Goal: Task Accomplishment & Management: Manage account settings

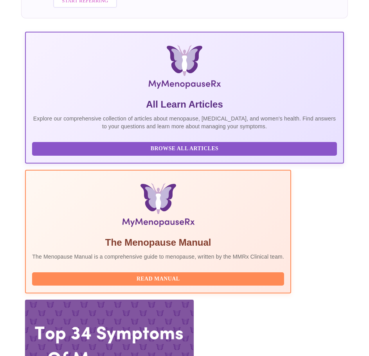
scroll to position [184, 0]
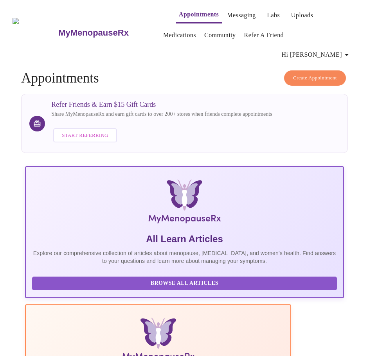
scroll to position [0, 0]
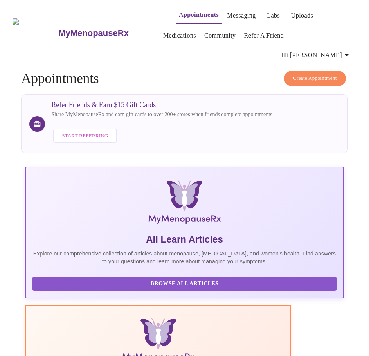
click at [334, 50] on span "Hi [PERSON_NAME]" at bounding box center [317, 55] width 70 height 11
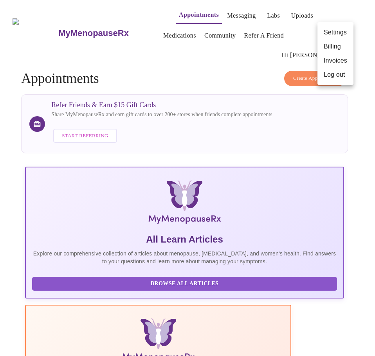
click at [334, 74] on li "Log out" at bounding box center [335, 75] width 36 height 14
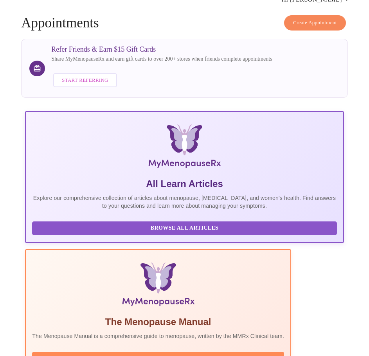
scroll to position [184, 0]
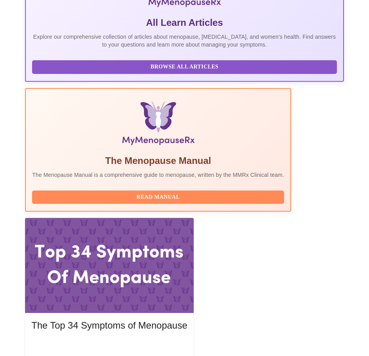
scroll to position [254, 0]
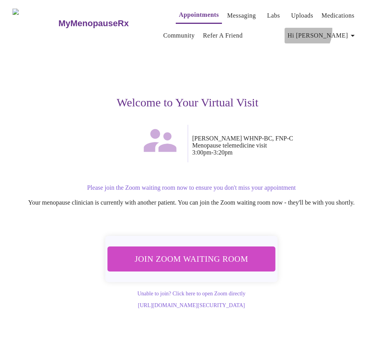
click at [331, 30] on span "Hi [PERSON_NAME]" at bounding box center [323, 35] width 70 height 11
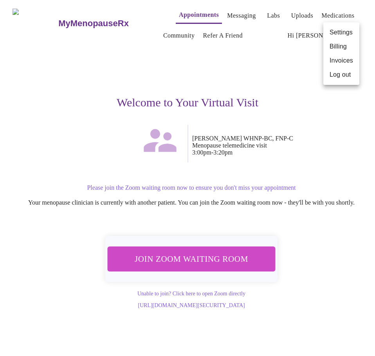
click at [331, 73] on li "Log out" at bounding box center [341, 75] width 36 height 14
